Goal: Task Accomplishment & Management: Manage account settings

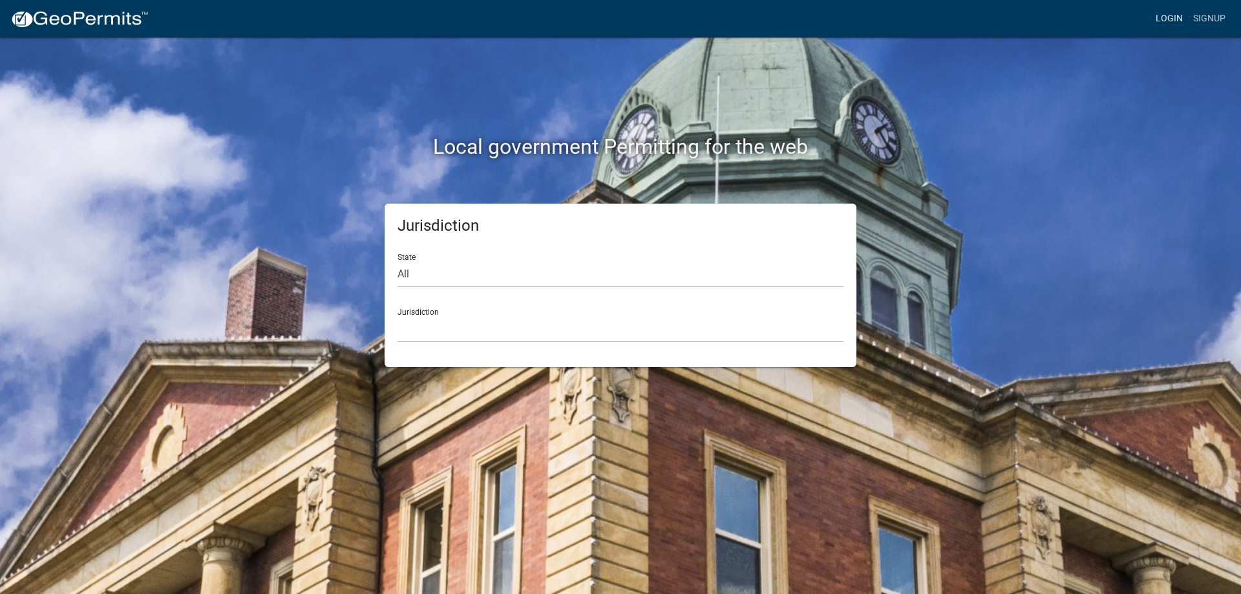
click at [1178, 21] on link "Login" at bounding box center [1168, 18] width 37 height 25
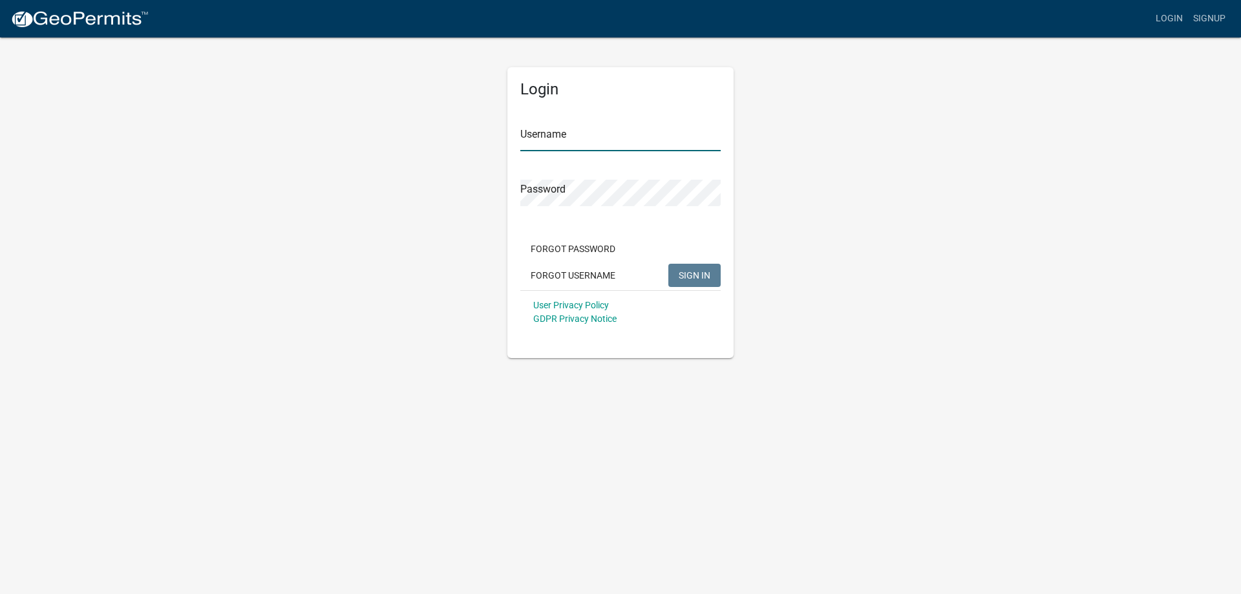
click at [587, 146] on input "Username" at bounding box center [620, 138] width 200 height 26
click at [668, 264] on button "SIGN IN" at bounding box center [694, 275] width 52 height 23
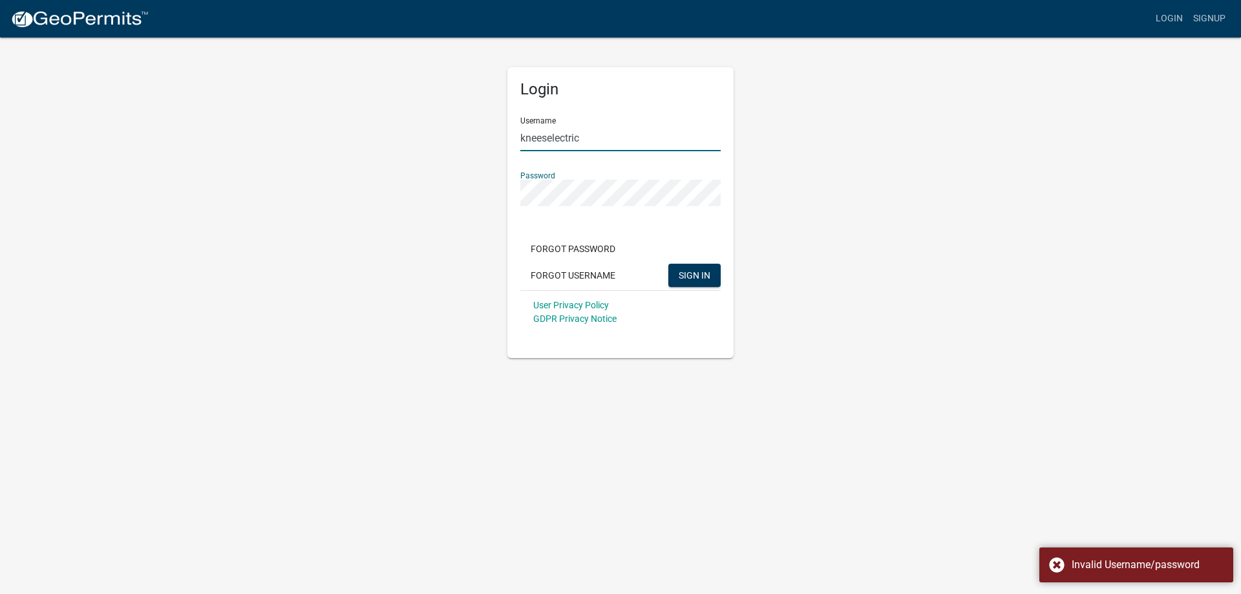
click at [713, 146] on input "kneeselectric" at bounding box center [620, 138] width 200 height 26
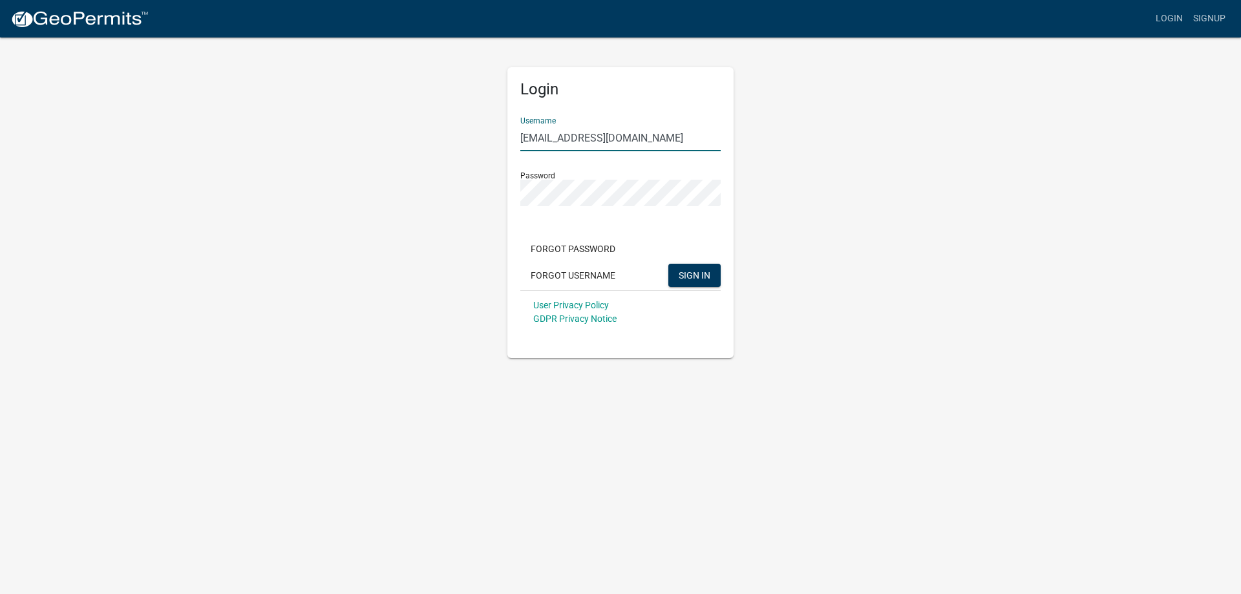
drag, startPoint x: 456, startPoint y: 139, endPoint x: 175, endPoint y: 162, distance: 282.1
click at [175, 162] on app-login-view "more_horiz Login Signup Login Username [EMAIL_ADDRESS][DOMAIN_NAME] Password Fo…" at bounding box center [620, 179] width 1241 height 358
type input "[PERSON_NAME][EMAIL_ADDRESS][DOMAIN_NAME]"
click at [668, 264] on button "SIGN IN" at bounding box center [694, 275] width 52 height 23
